Goal: Task Accomplishment & Management: Use online tool/utility

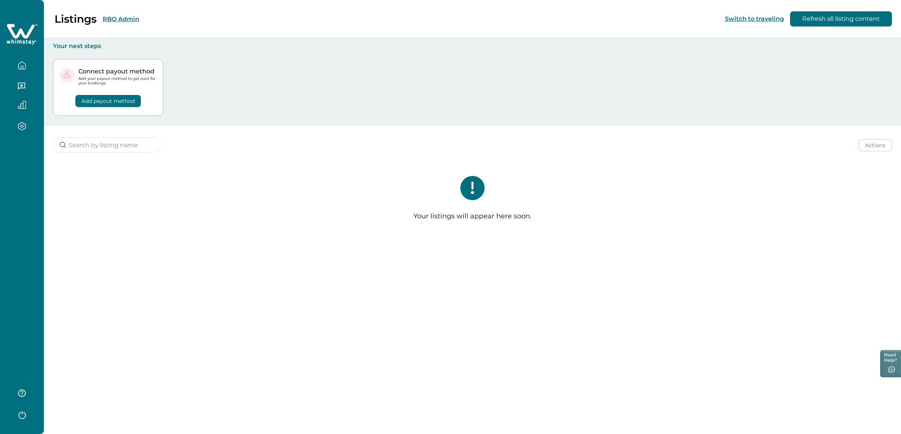
click at [127, 14] on div "Listings RBO Admin" at bounding box center [74, 18] width 130 height 13
click at [127, 16] on button "RBO Admin" at bounding box center [121, 19] width 37 height 7
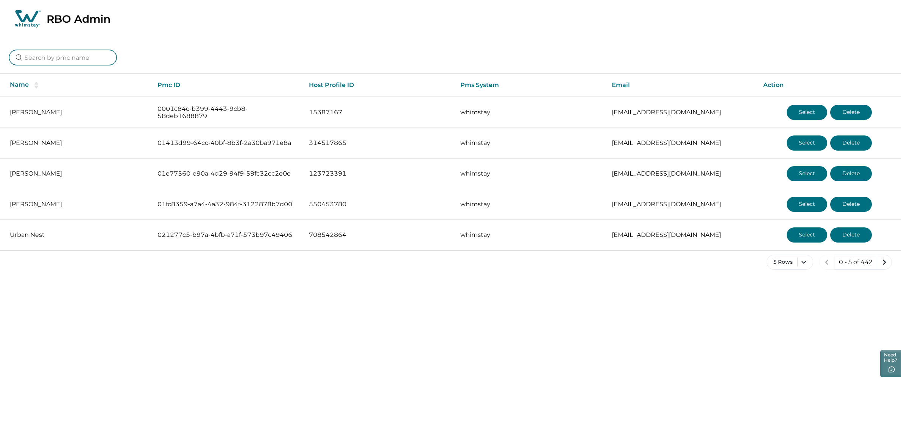
click at [72, 53] on input at bounding box center [63, 57] width 108 height 15
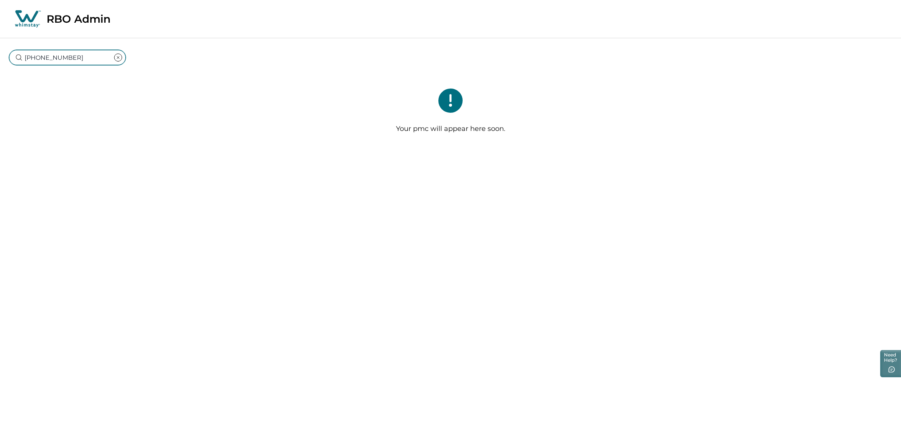
click at [30, 58] on input "[PHONE_NUMBER]" at bounding box center [67, 57] width 117 height 15
type input "4252057929"
drag, startPoint x: 77, startPoint y: 58, endPoint x: -4, endPoint y: 50, distance: 81.1
click at [0, 50] on html "Skip to Content RBO Admin 4252057929 Your pmc will appear here soon. Need Help?" at bounding box center [450, 77] width 901 height 155
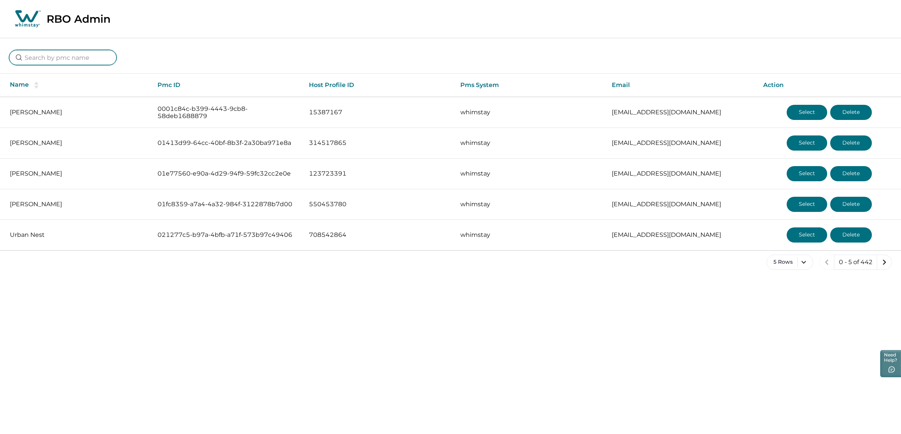
click at [46, 53] on input at bounding box center [63, 57] width 108 height 15
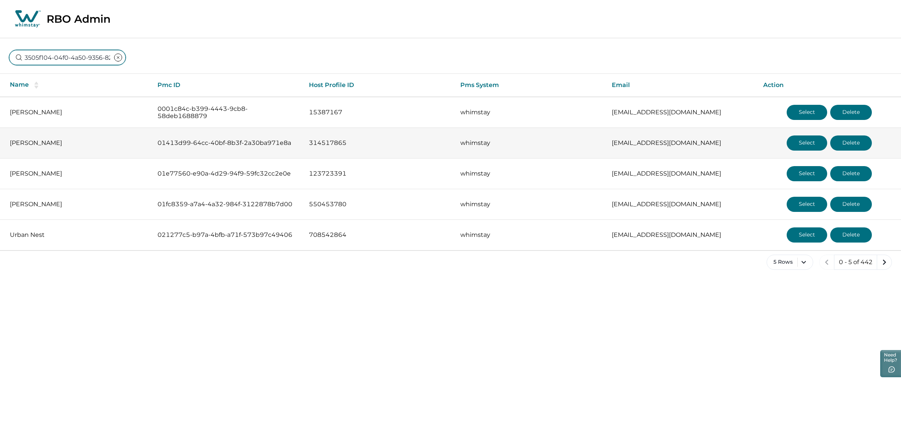
scroll to position [0, 53]
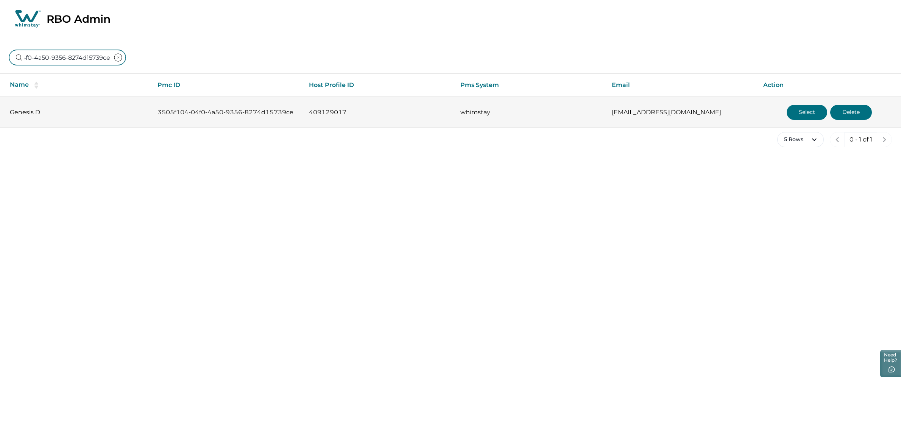
type input "3505f104-04f0-4a50-9356-8274d15739ce"
click at [794, 115] on button "Select" at bounding box center [807, 112] width 41 height 15
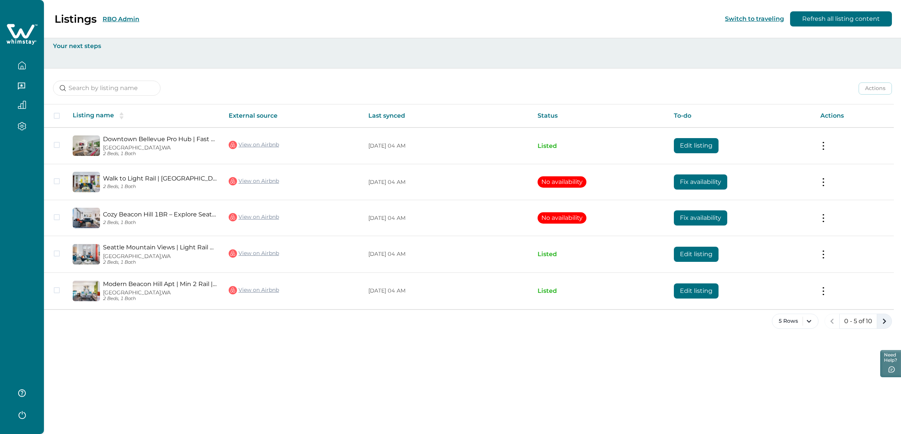
click at [890, 322] on icon "next page" at bounding box center [884, 321] width 11 height 11
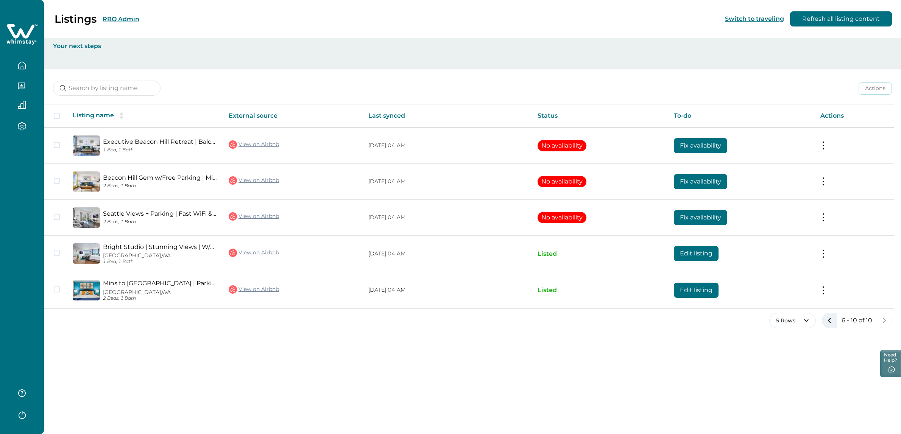
click at [831, 322] on icon "previous page" at bounding box center [830, 320] width 11 height 11
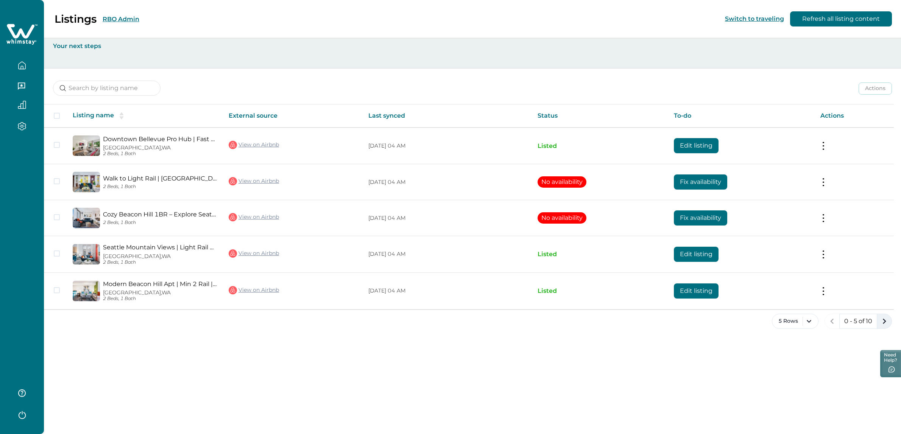
click at [884, 319] on icon "next page" at bounding box center [884, 321] width 11 height 11
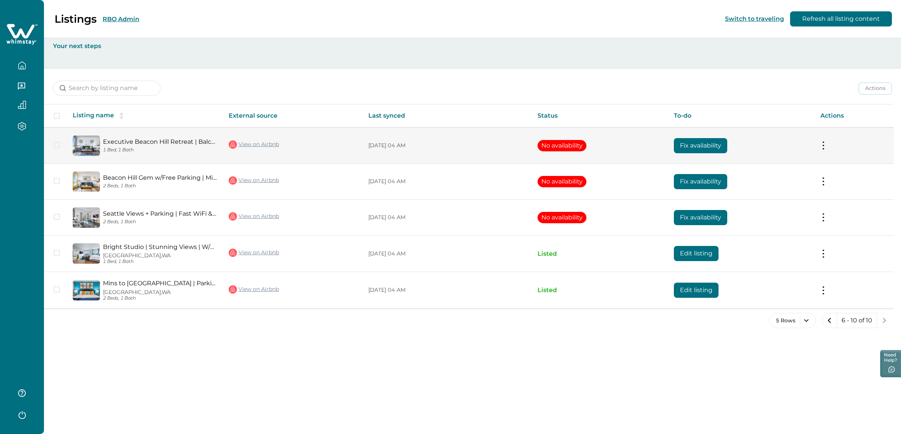
click at [558, 147] on button "No availability" at bounding box center [562, 145] width 49 height 11
click at [682, 142] on button "Fix availability" at bounding box center [700, 145] width 53 height 15
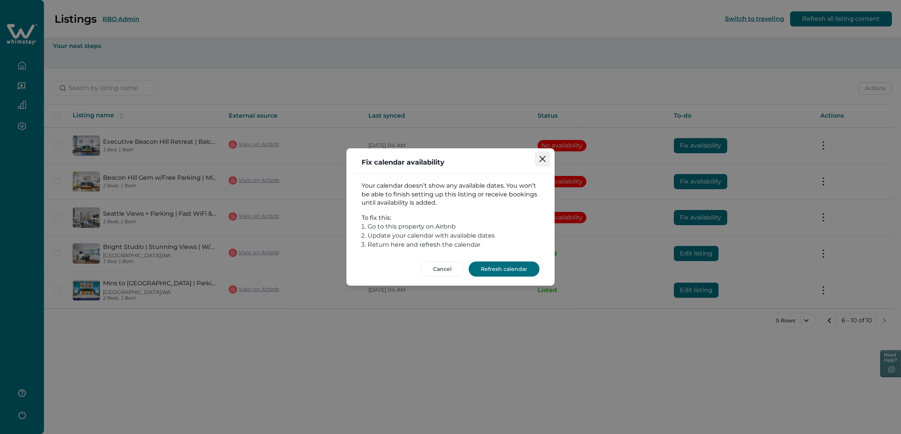
click at [542, 159] on icon "Close" at bounding box center [543, 159] width 6 height 6
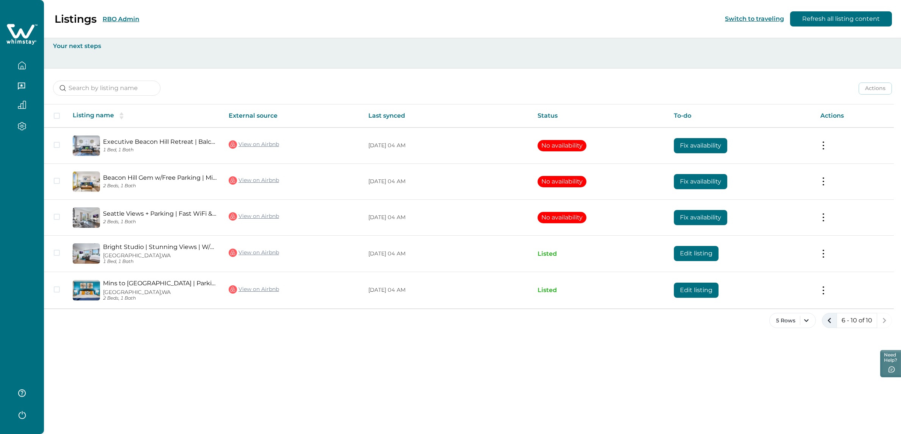
click at [830, 320] on icon "previous page" at bounding box center [829, 320] width 3 height 5
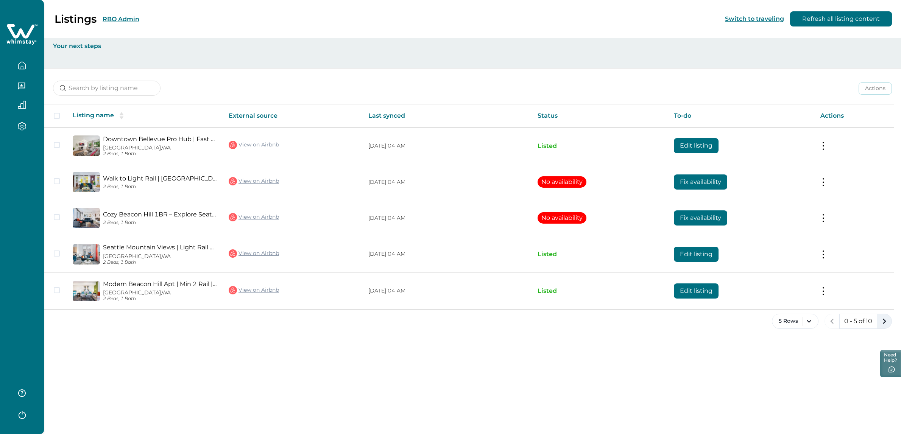
click at [889, 323] on icon "next page" at bounding box center [884, 321] width 11 height 11
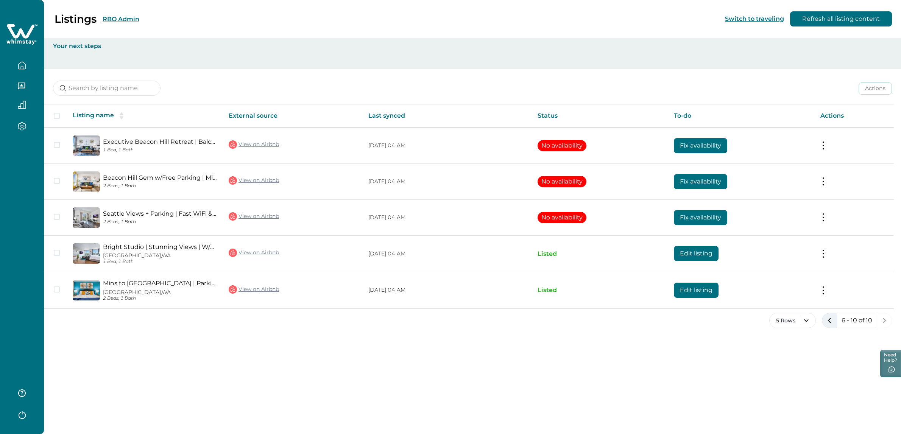
click at [825, 322] on icon "previous page" at bounding box center [830, 320] width 11 height 11
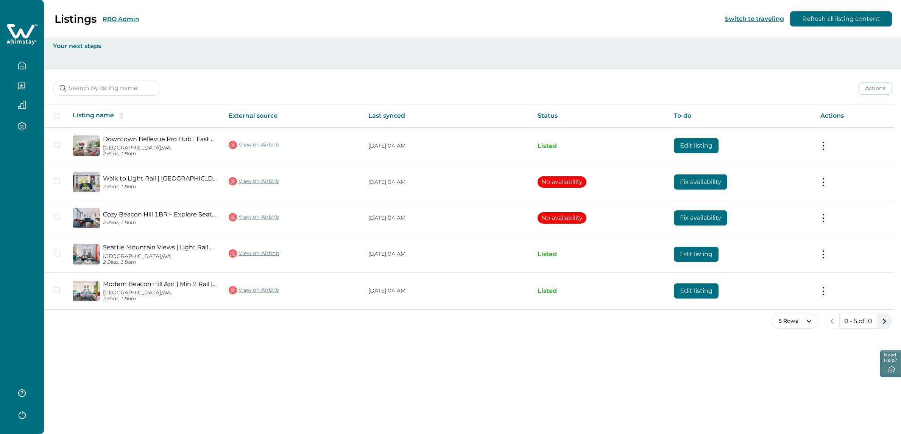
click at [887, 322] on icon "next page" at bounding box center [884, 321] width 11 height 11
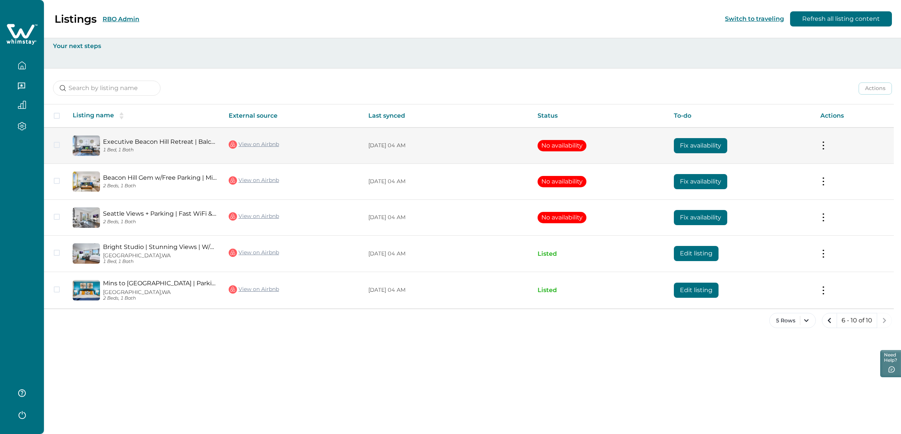
click at [696, 148] on button "Fix availability" at bounding box center [700, 145] width 53 height 15
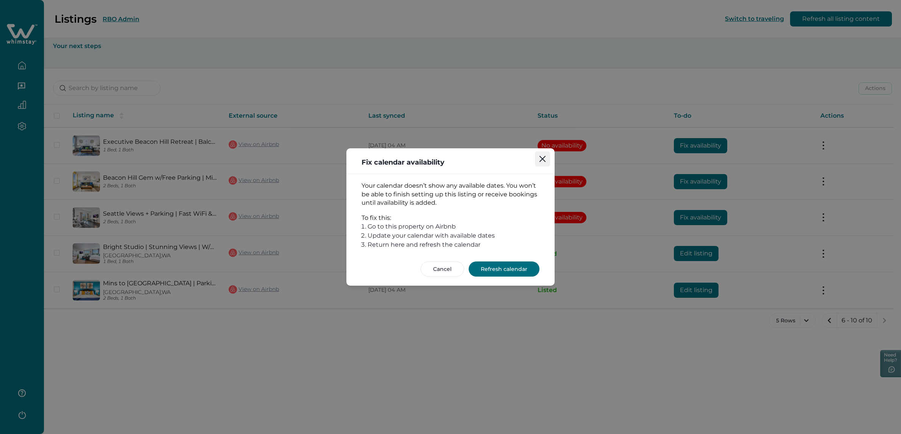
click at [541, 162] on button "Close" at bounding box center [542, 158] width 15 height 15
